Goal: Task Accomplishment & Management: Manage account settings

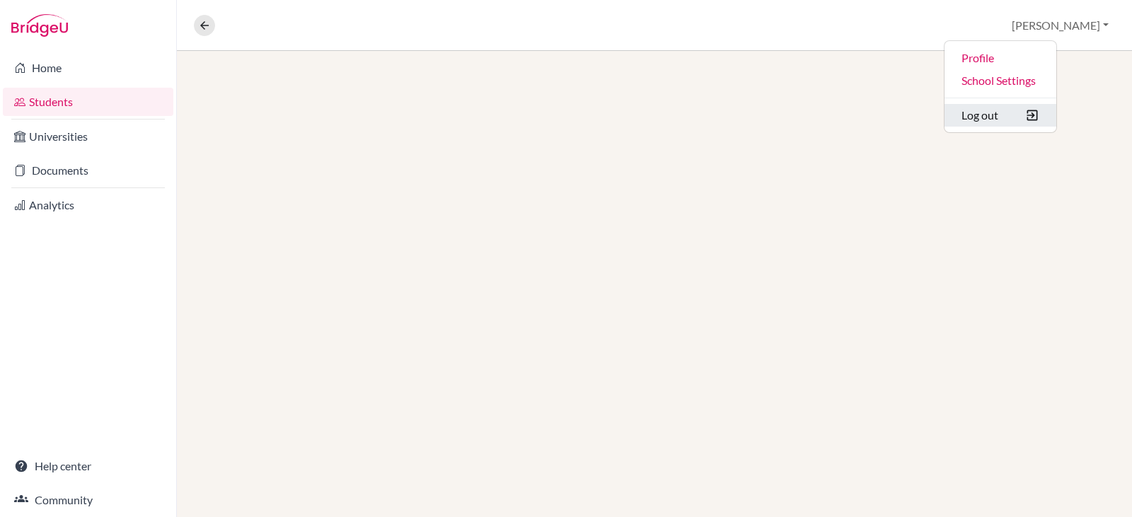
click at [1029, 113] on button "Log out" at bounding box center [1000, 115] width 112 height 23
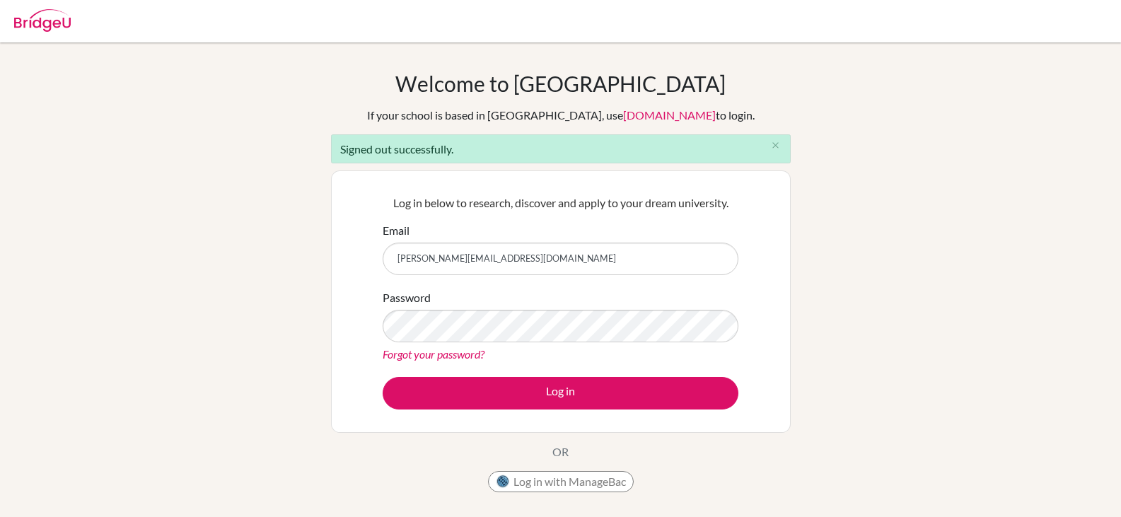
click at [497, 239] on div "Email [PERSON_NAME][EMAIL_ADDRESS][DOMAIN_NAME]" at bounding box center [561, 248] width 356 height 53
click at [482, 265] on input "[PERSON_NAME][EMAIL_ADDRESS][DOMAIN_NAME]" at bounding box center [561, 259] width 356 height 33
type input "[EMAIL_ADDRESS][DOMAIN_NAME]"
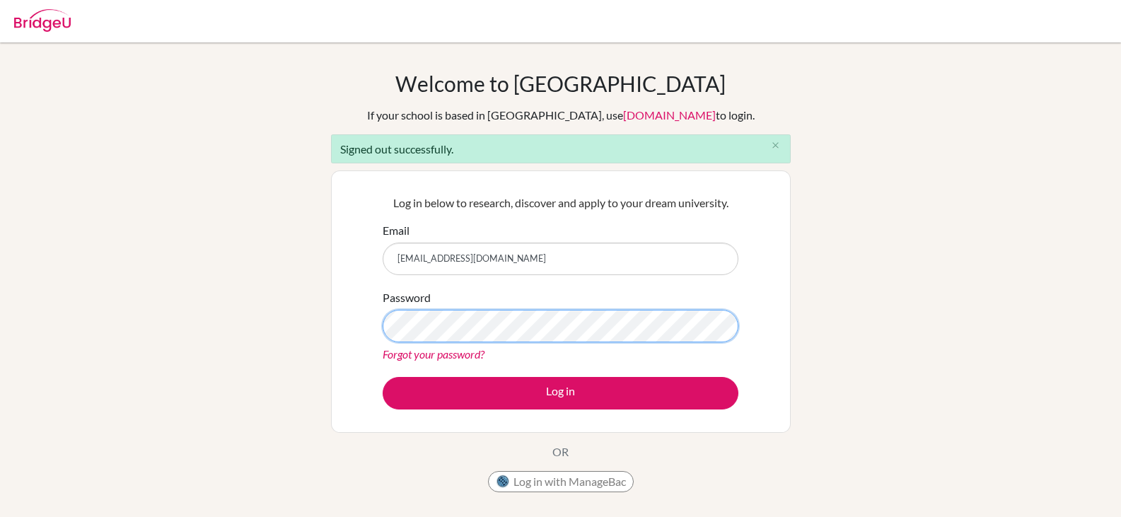
click at [381, 323] on div "Log in below to research, discover and apply to your dream university. Email [E…" at bounding box center [561, 301] width 374 height 233
click at [383, 377] on button "Log in" at bounding box center [561, 393] width 356 height 33
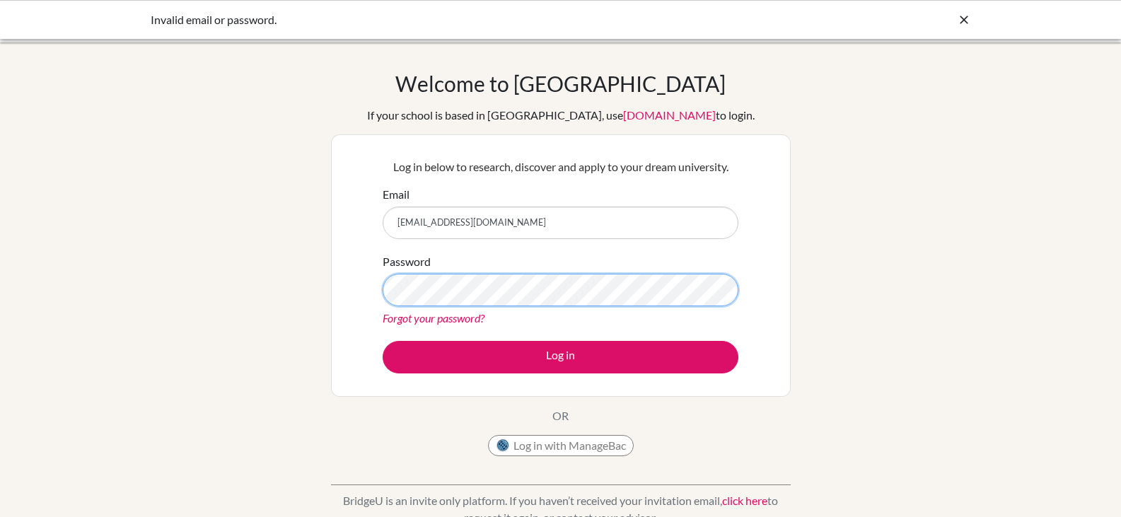
click at [358, 288] on div "Log in below to research, discover and apply to your dream university. Email [E…" at bounding box center [561, 265] width 460 height 262
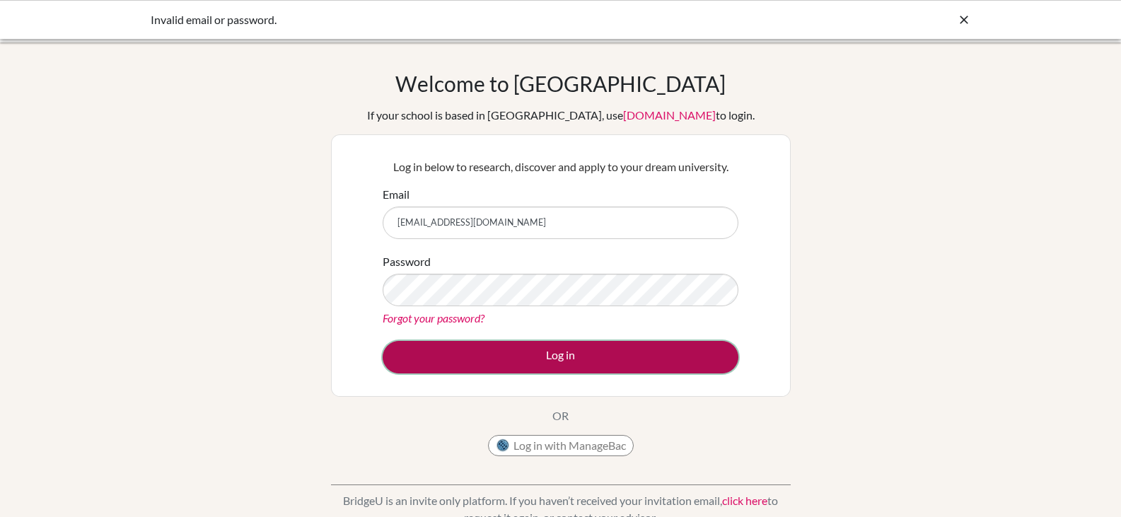
click at [673, 366] on button "Log in" at bounding box center [561, 357] width 356 height 33
